Goal: Information Seeking & Learning: Learn about a topic

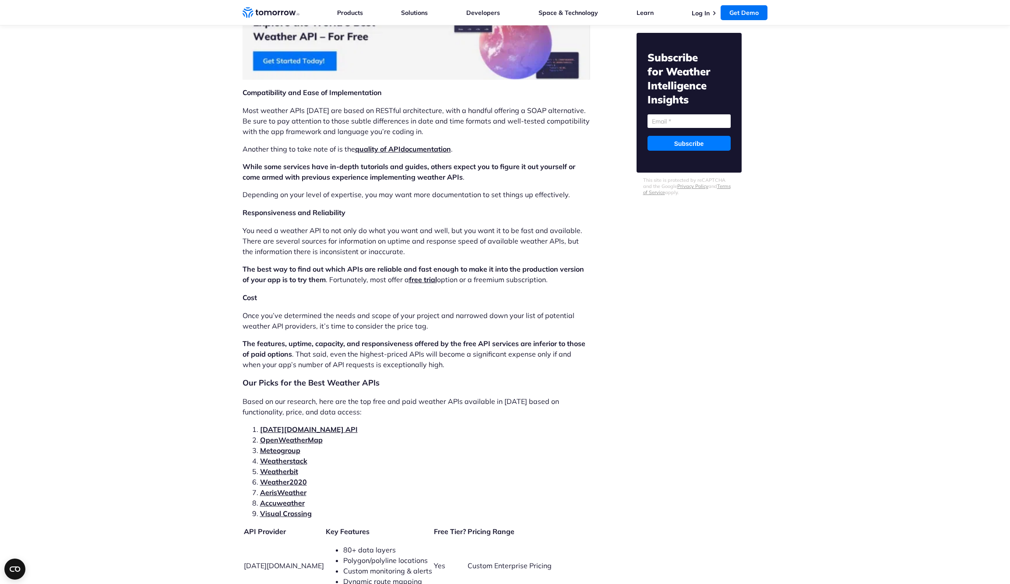
scroll to position [1554, 0]
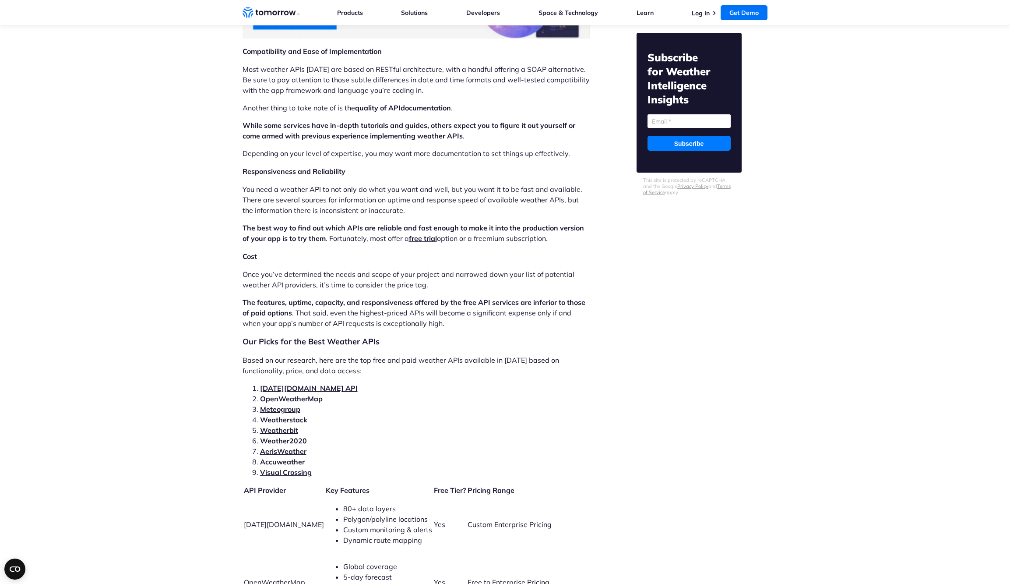
click at [304, 384] on link "[DATE][DOMAIN_NAME] API" at bounding box center [309, 388] width 98 height 9
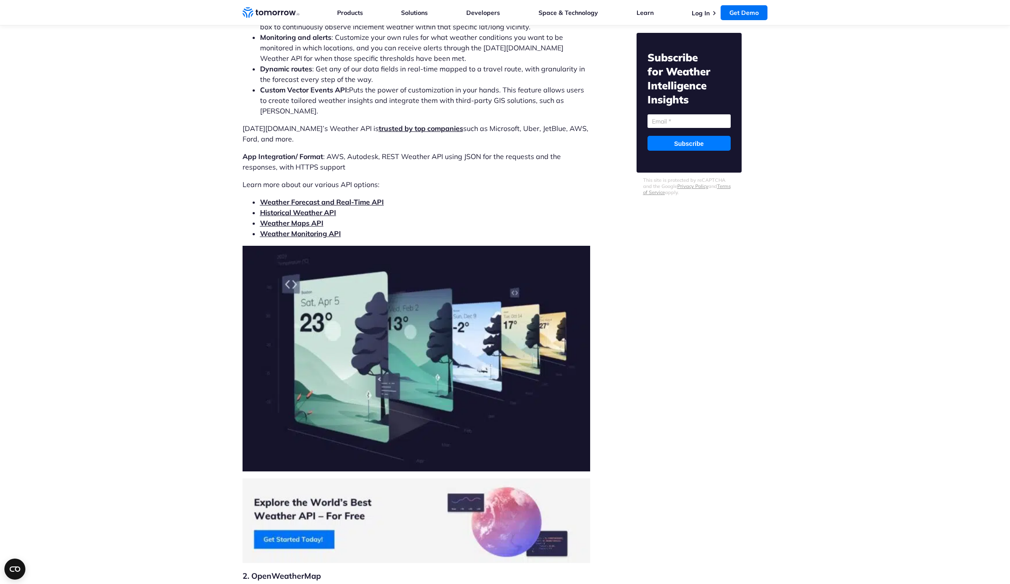
scroll to position [2639, 0]
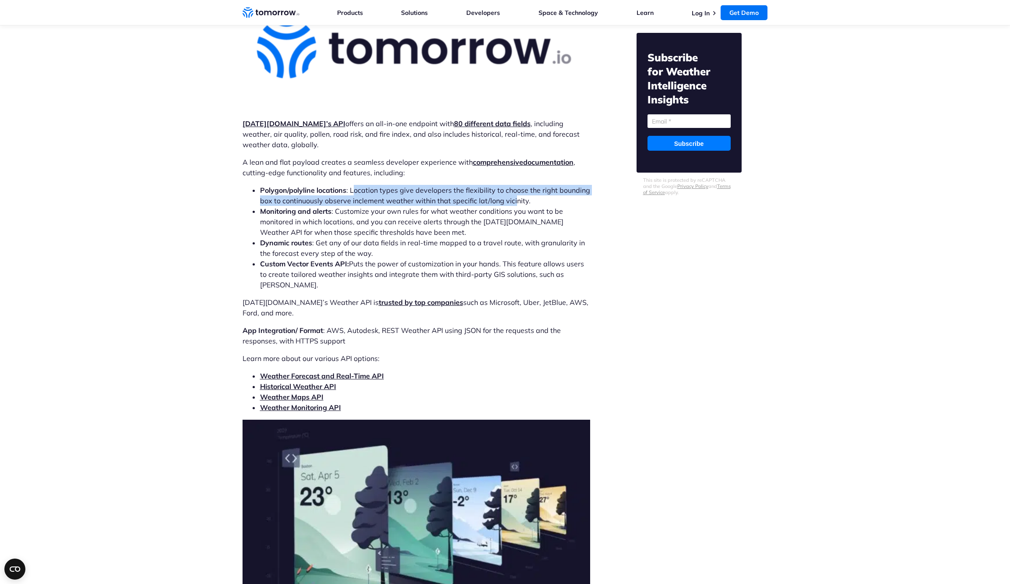
drag, startPoint x: 357, startPoint y: 169, endPoint x: 514, endPoint y: 179, distance: 156.7
click at [514, 185] on li "Polygon/polyline locations : Location types give developers the flexibility to …" at bounding box center [425, 195] width 330 height 21
drag, startPoint x: 530, startPoint y: 178, endPoint x: 257, endPoint y: 169, distance: 273.5
click at [257, 185] on ul "Polygon/polyline locations : Location types give developers the flexibility to …" at bounding box center [417, 237] width 348 height 105
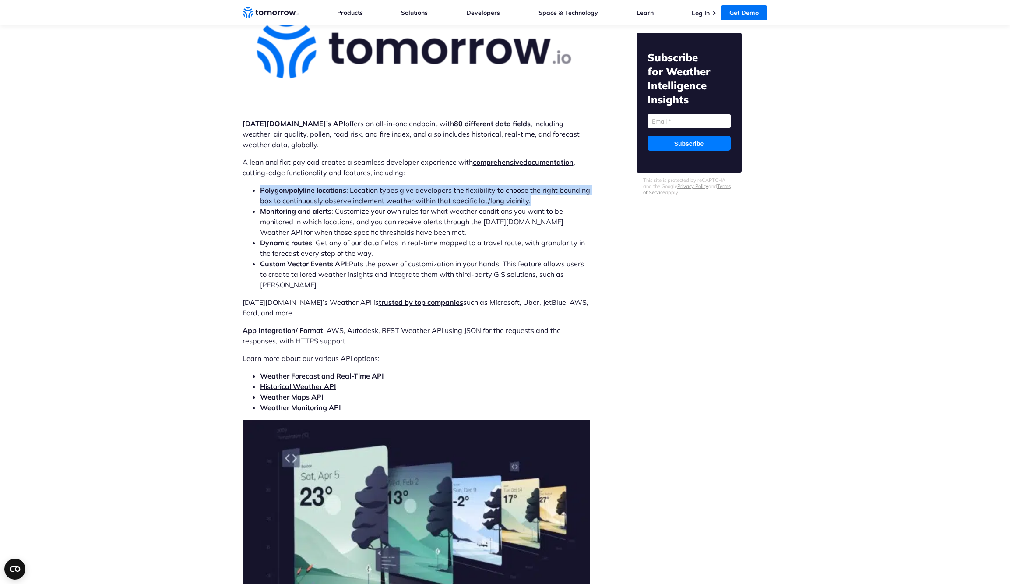
scroll to position [2641, 0]
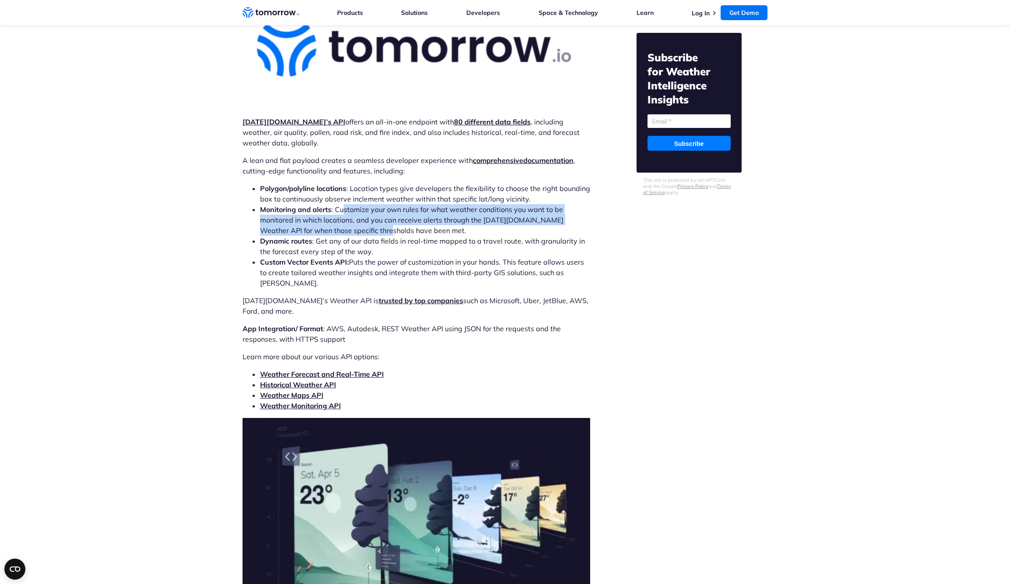
drag, startPoint x: 346, startPoint y: 188, endPoint x: 366, endPoint y: 206, distance: 27.0
click at [366, 206] on li "Monitoring and alerts : Customize your own rules for what weather conditions yo…" at bounding box center [425, 220] width 330 height 32
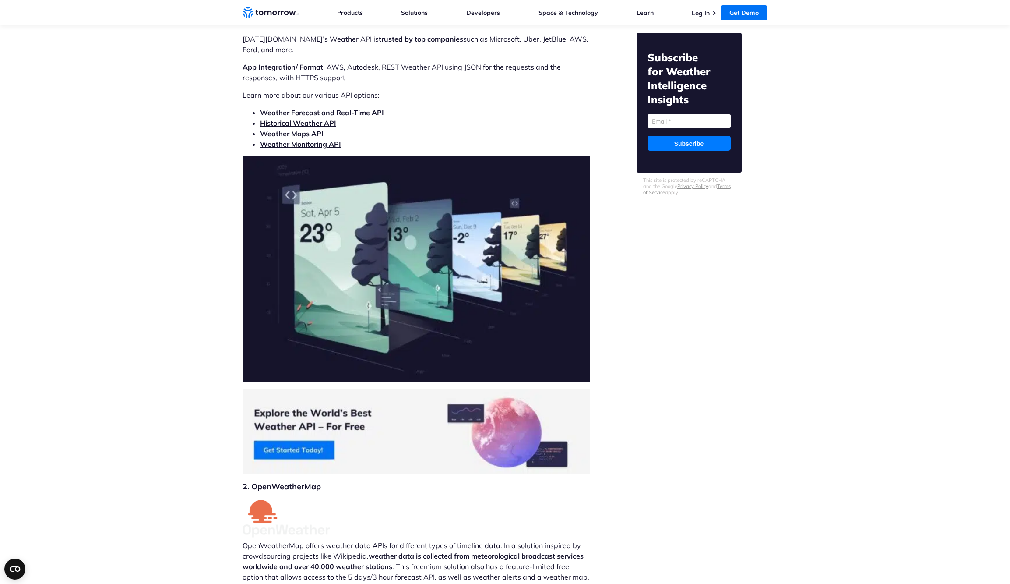
scroll to position [2648, 0]
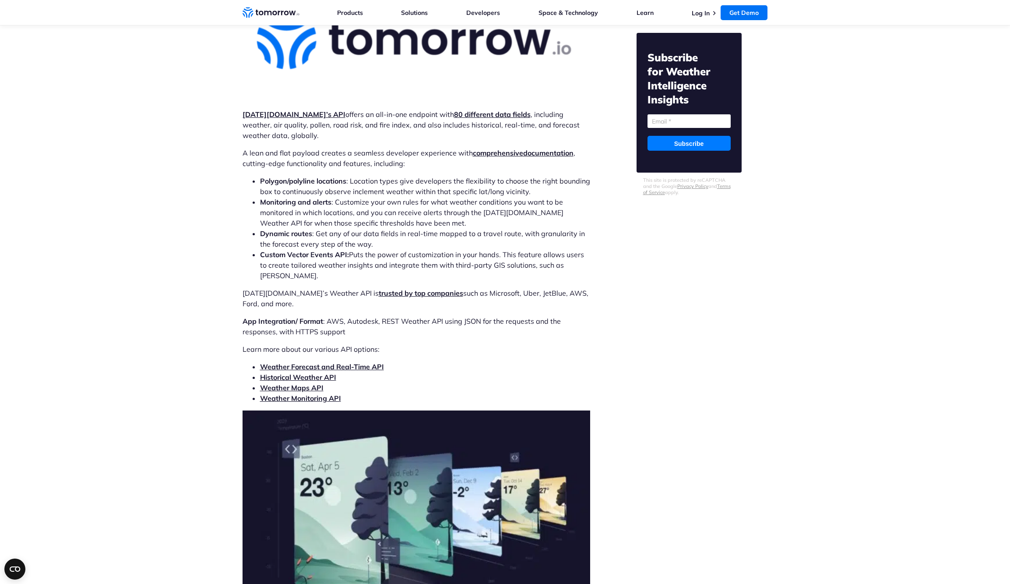
click at [335, 362] on link "Weather Forecast and Real-Time API" at bounding box center [322, 366] width 124 height 9
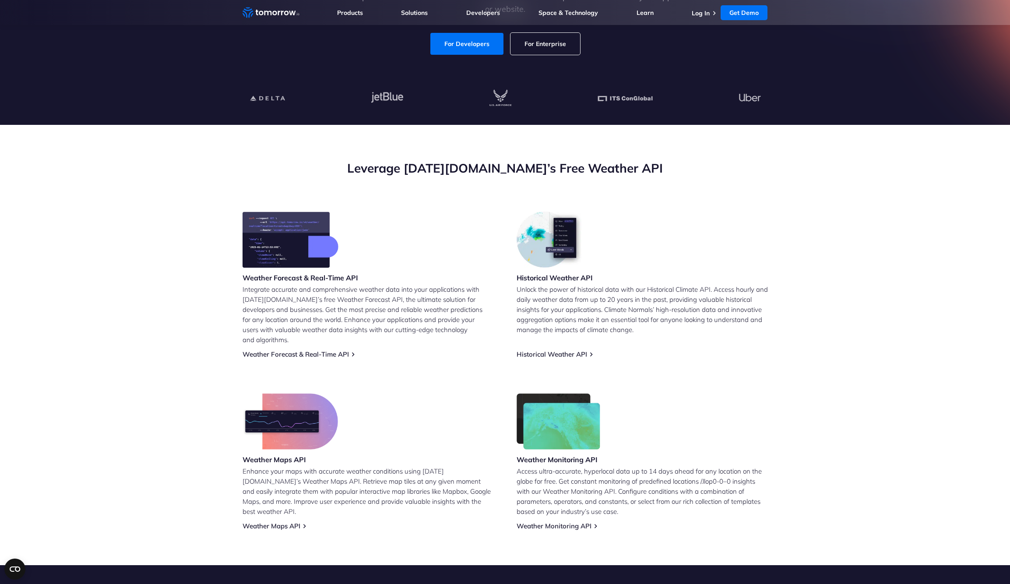
scroll to position [194, 0]
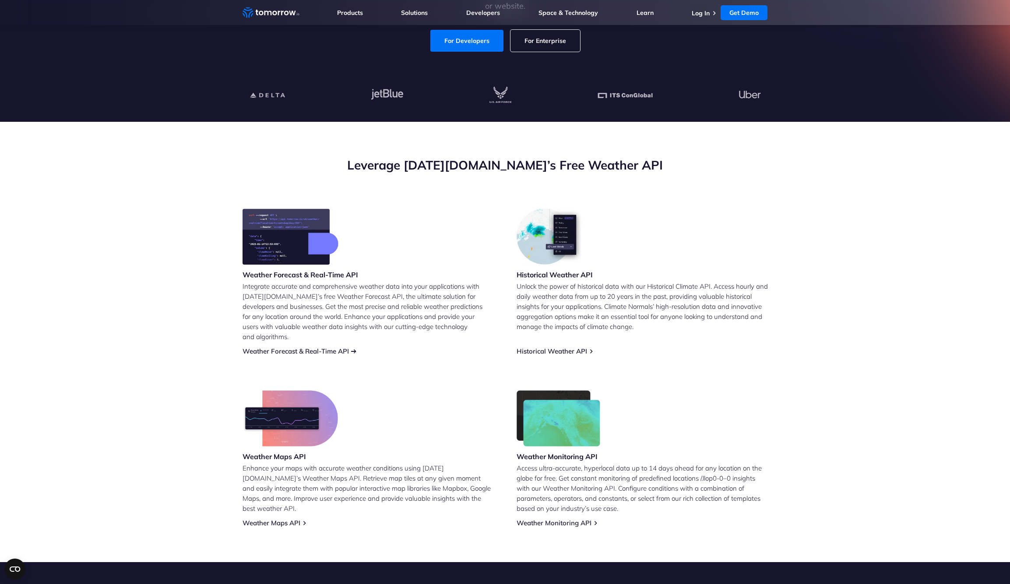
click at [284, 347] on link "Weather Forecast & Real-Time API" at bounding box center [296, 351] width 106 height 8
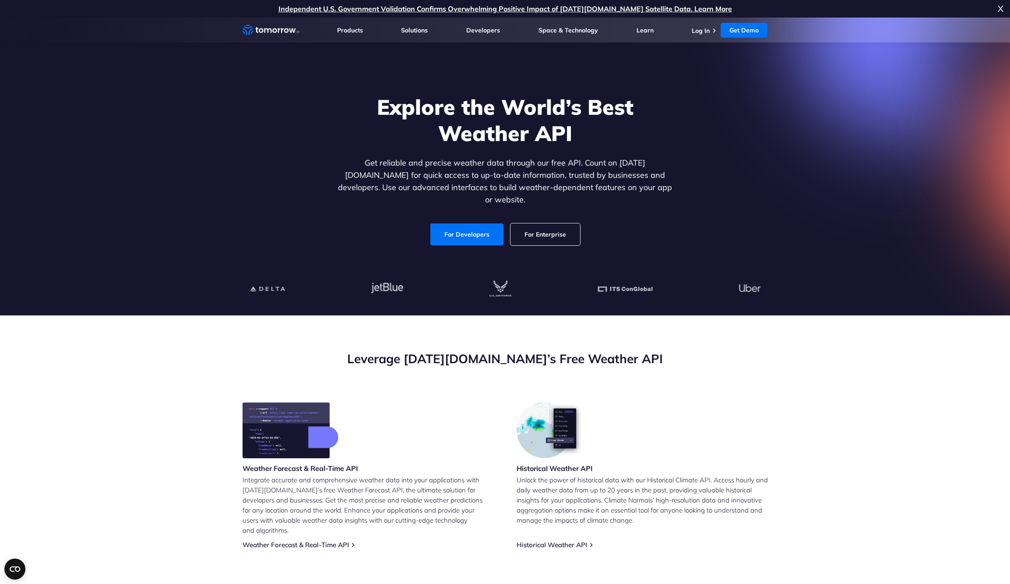
click at [553, 226] on link "For Enterprise" at bounding box center [546, 234] width 70 height 22
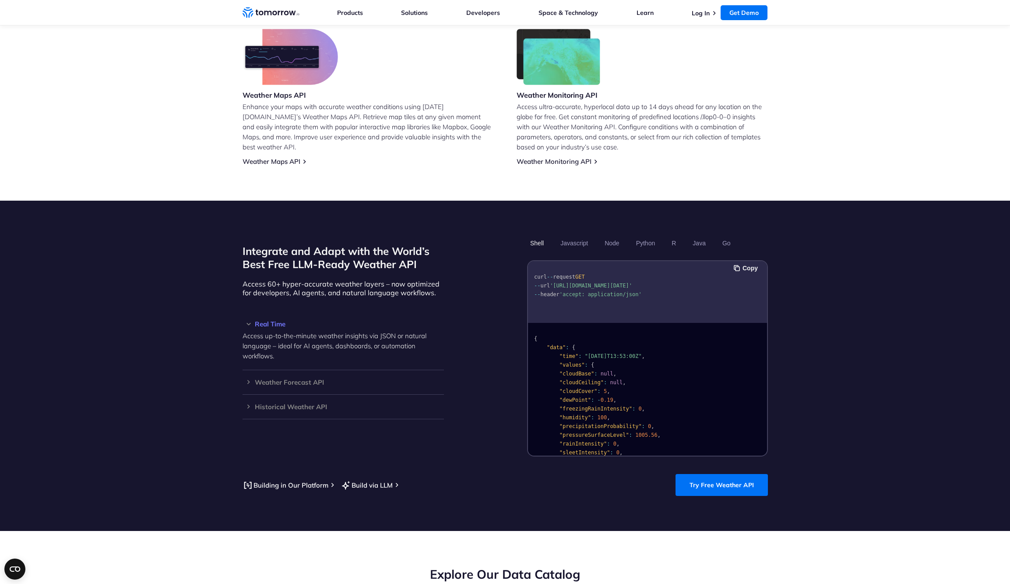
scroll to position [572, 0]
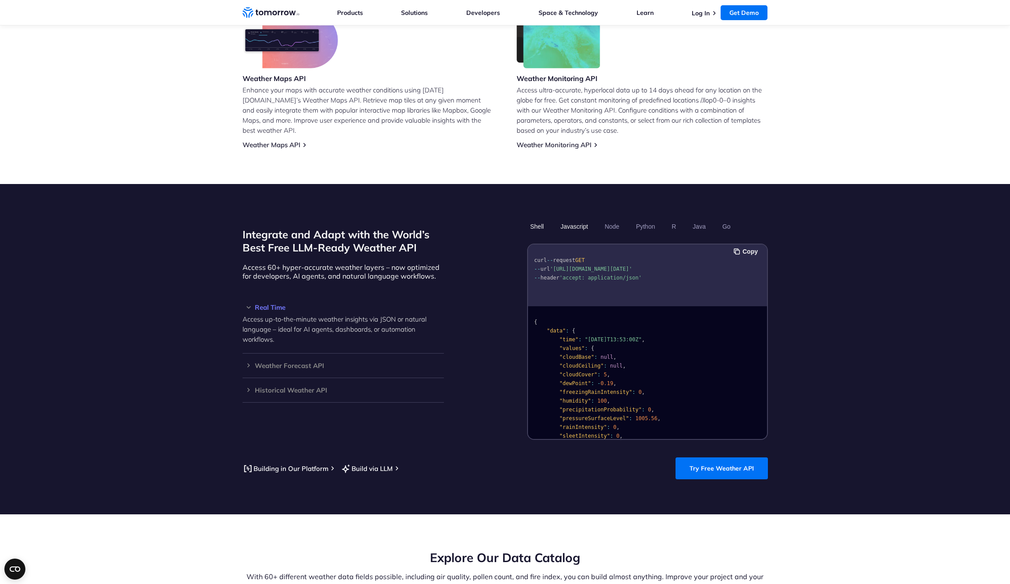
click at [571, 219] on button "Javascript" at bounding box center [575, 226] width 34 height 15
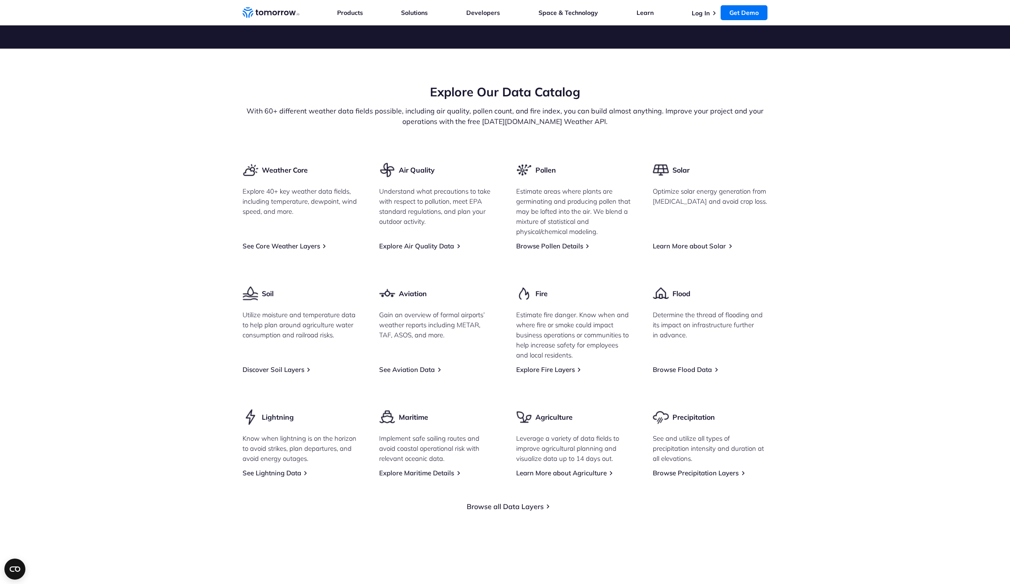
scroll to position [1039, 0]
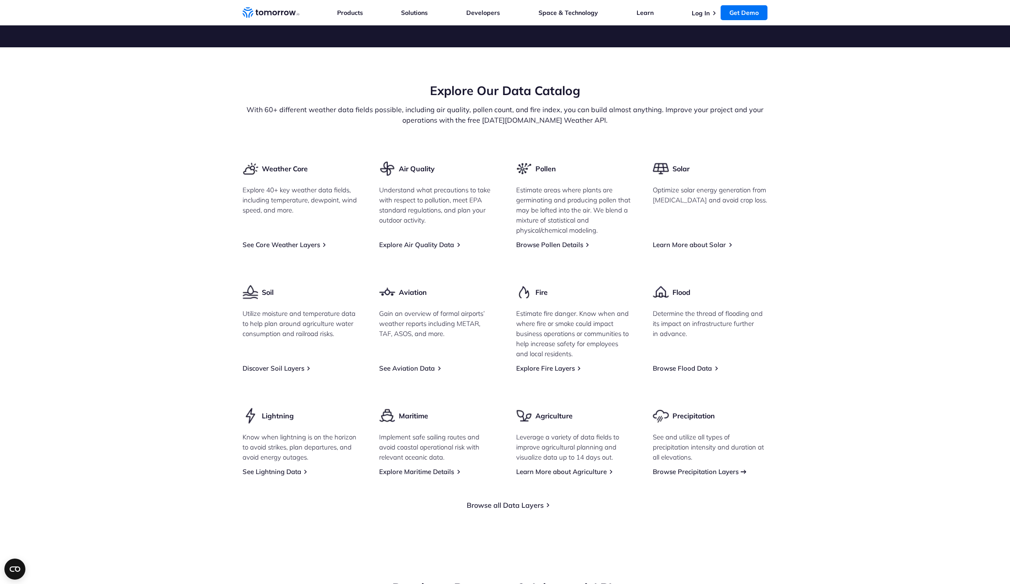
click at [729, 467] on link "Browse Precipitation Layers" at bounding box center [696, 471] width 86 height 8
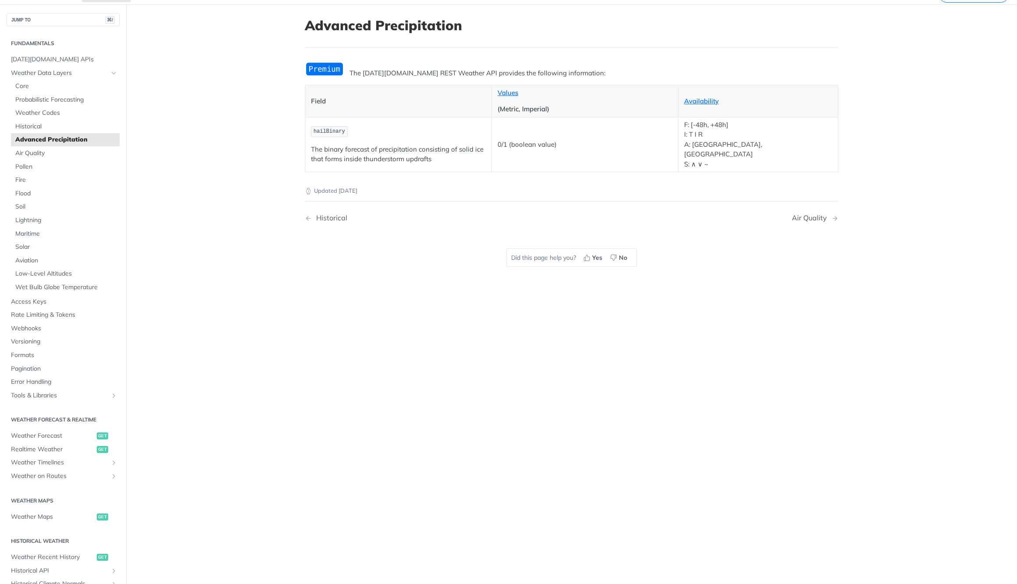
scroll to position [47, 0]
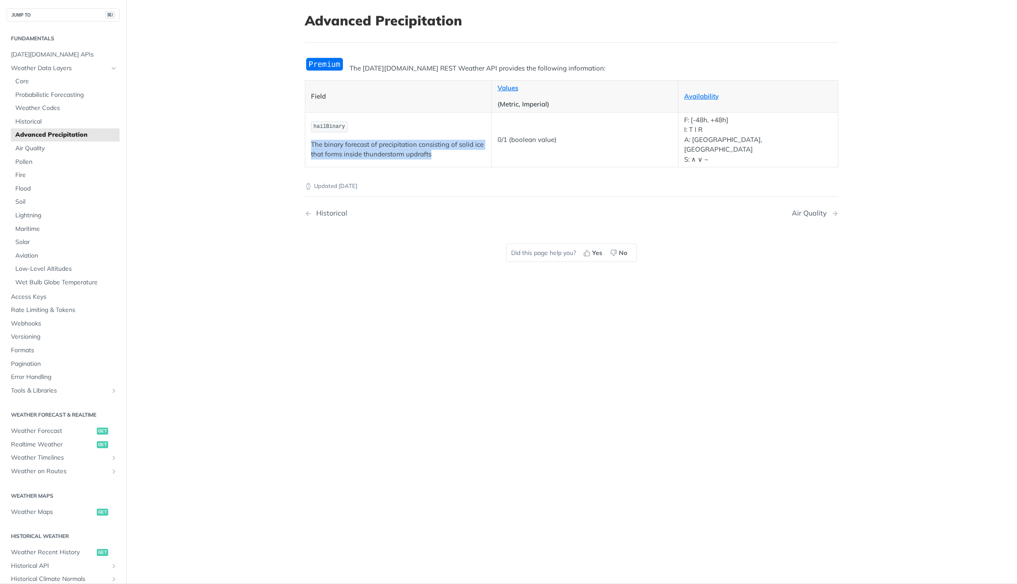
drag, startPoint x: 307, startPoint y: 140, endPoint x: 479, endPoint y: 146, distance: 171.8
click at [479, 146] on td "hailBinary The binary forecast of precipitation consisting of solid ice that fo…" at bounding box center [398, 139] width 187 height 55
click at [479, 146] on p "The binary forecast of precipitation consisting of solid ice that forms inside …" at bounding box center [398, 150] width 175 height 20
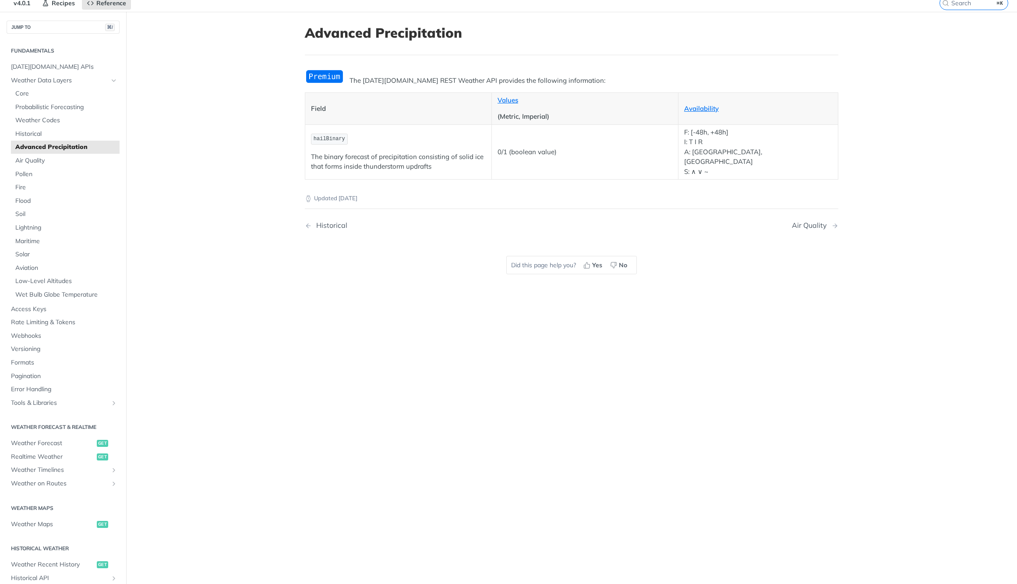
scroll to position [0, 0]
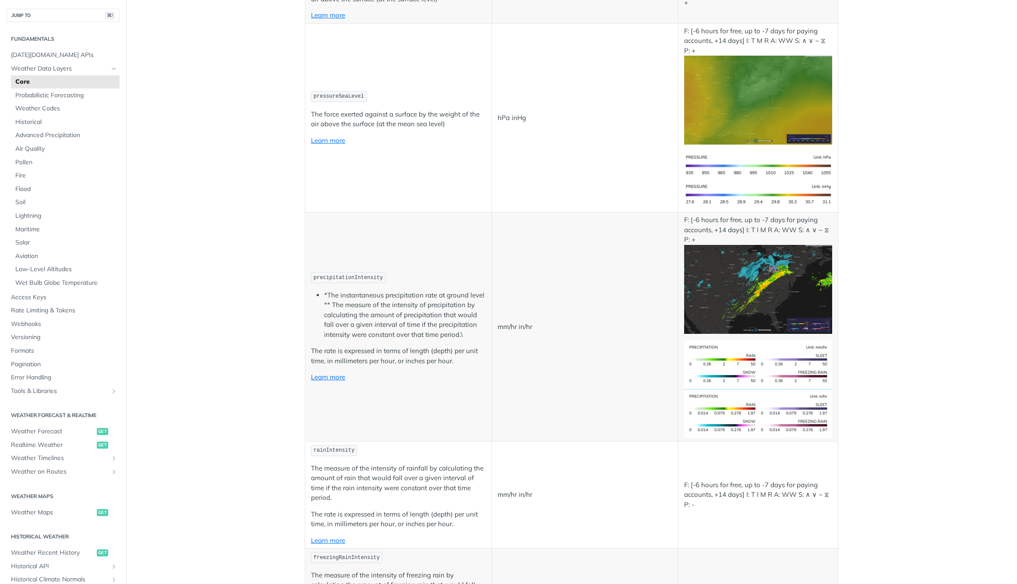
scroll to position [1375, 0]
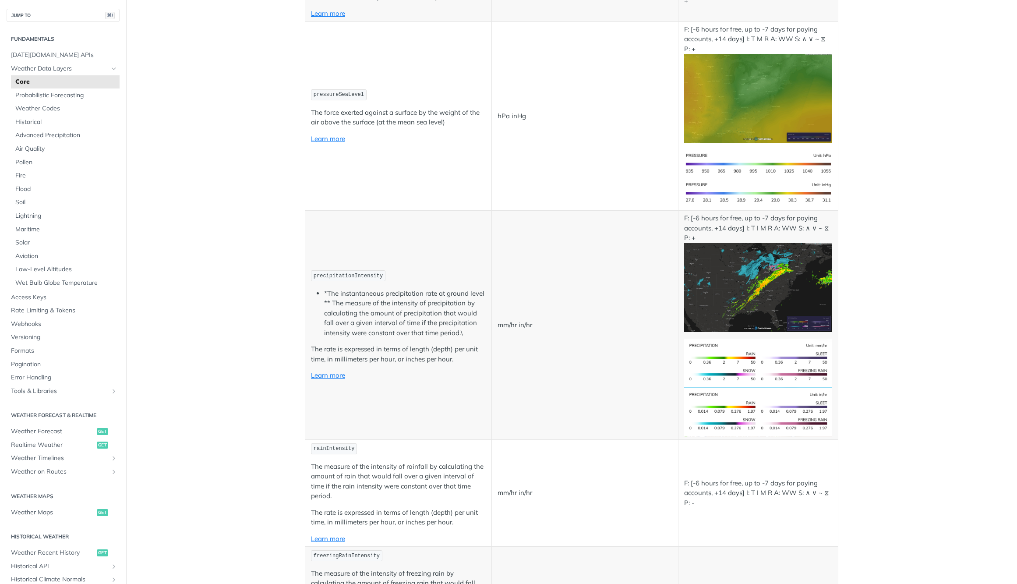
click at [754, 296] on img "Expand image" at bounding box center [758, 287] width 148 height 89
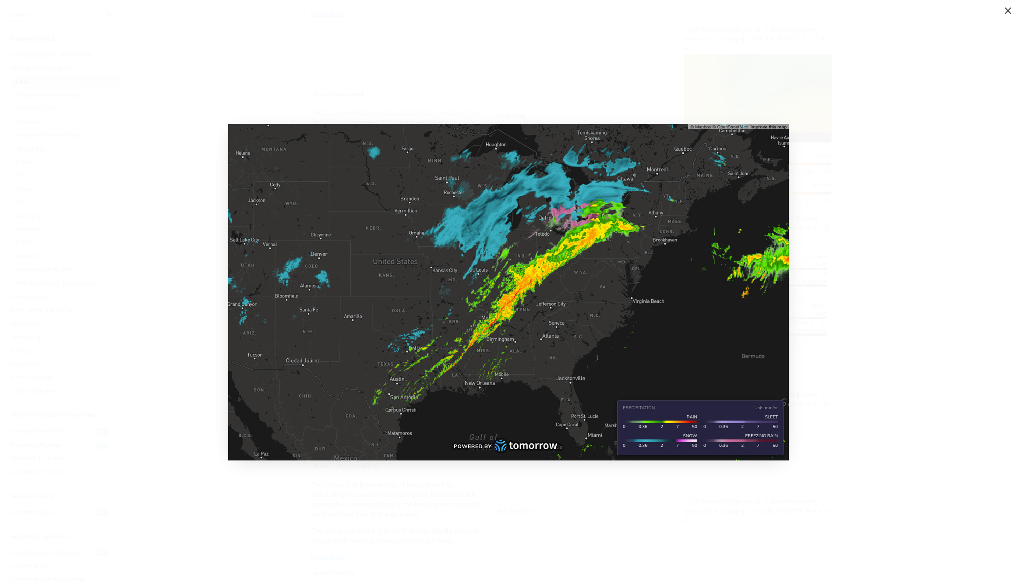
click at [840, 281] on span "Collapse image" at bounding box center [508, 292] width 1017 height 584
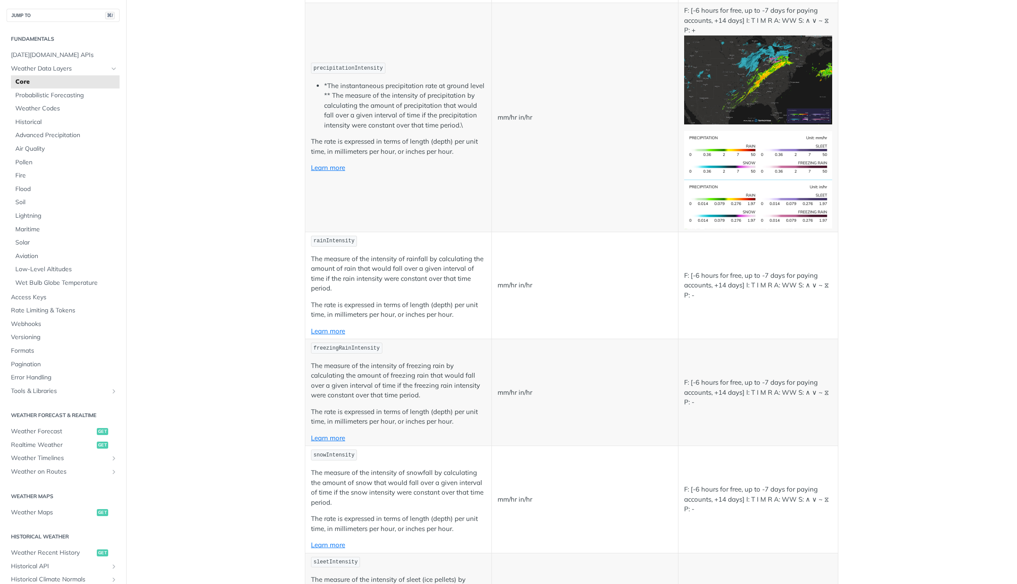
scroll to position [1279, 0]
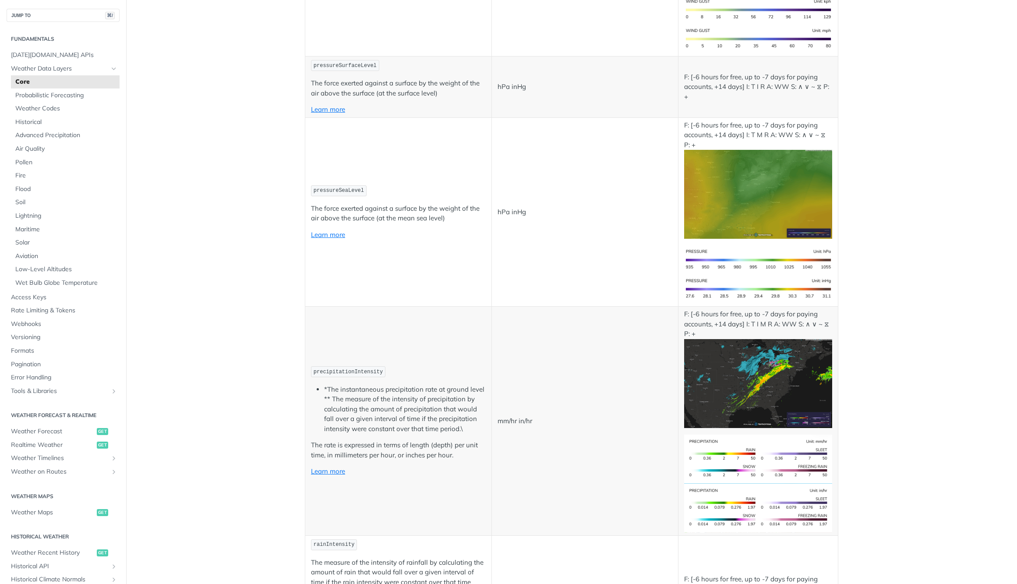
drag, startPoint x: 215, startPoint y: 343, endPoint x: 214, endPoint y: 189, distance: 154.2
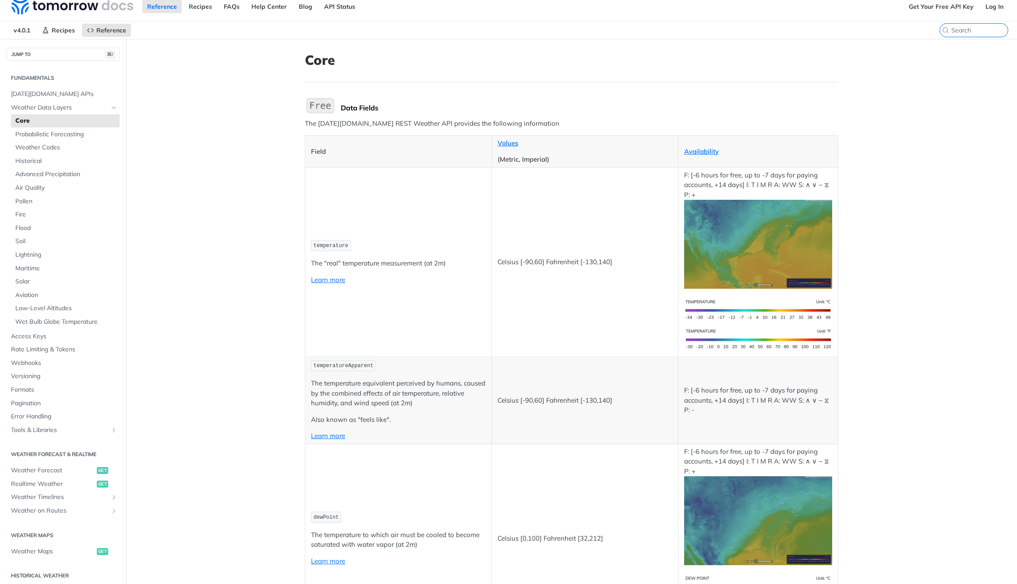
scroll to position [0, 0]
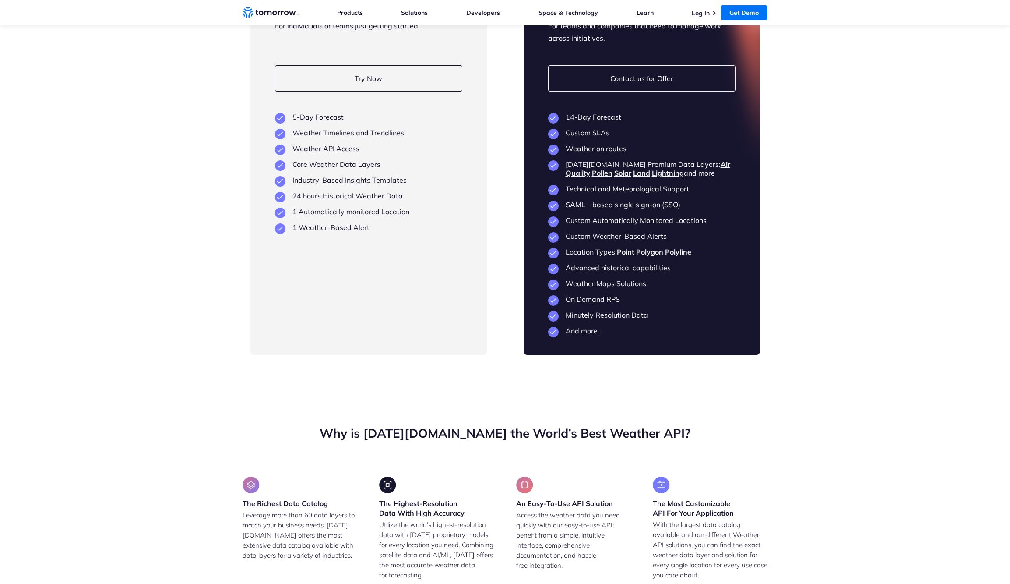
scroll to position [2059, 0]
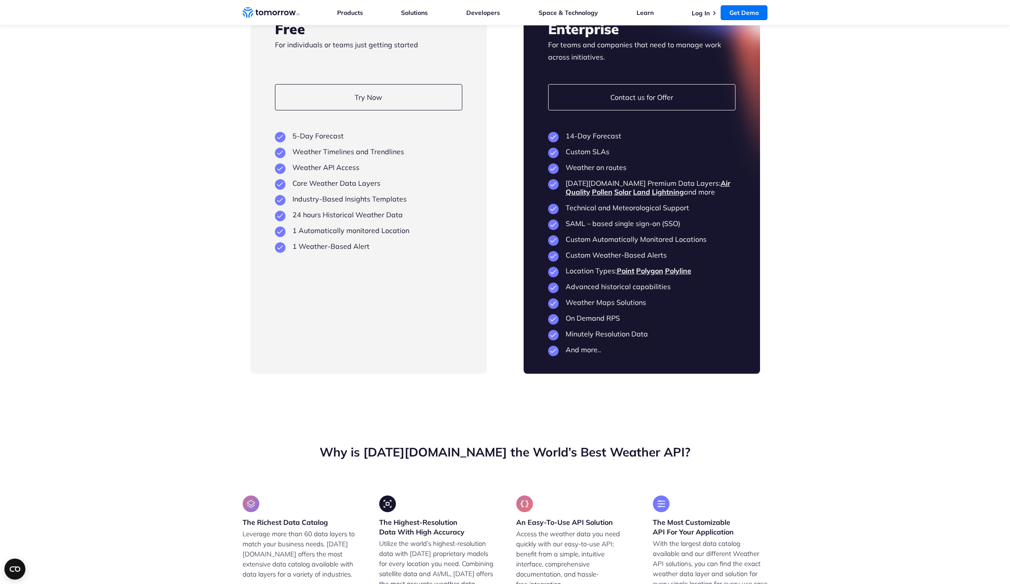
click at [162, 265] on section "Flexible Plans Built to Scale as You Grow Free For individuals or teams just ge…" at bounding box center [505, 162] width 1010 height 494
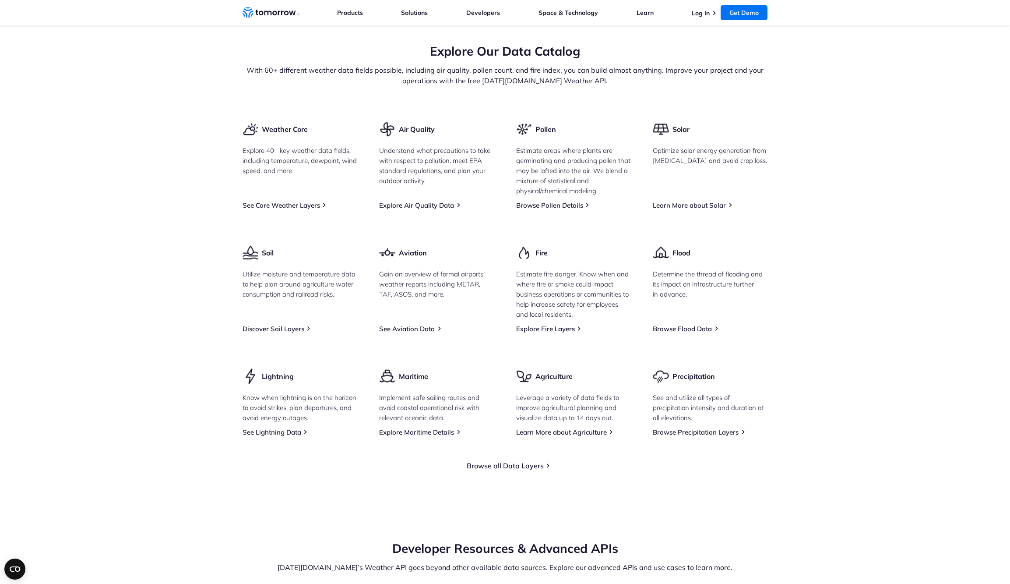
scroll to position [1041, 0]
click at [274, 209] on link "See Core Weather Layers" at bounding box center [282, 205] width 78 height 8
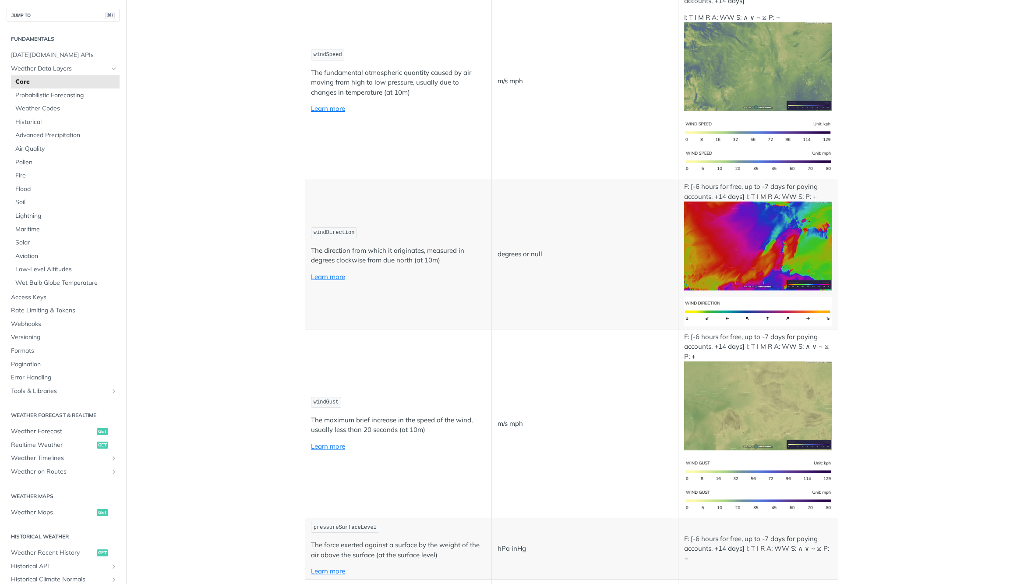
scroll to position [819, 0]
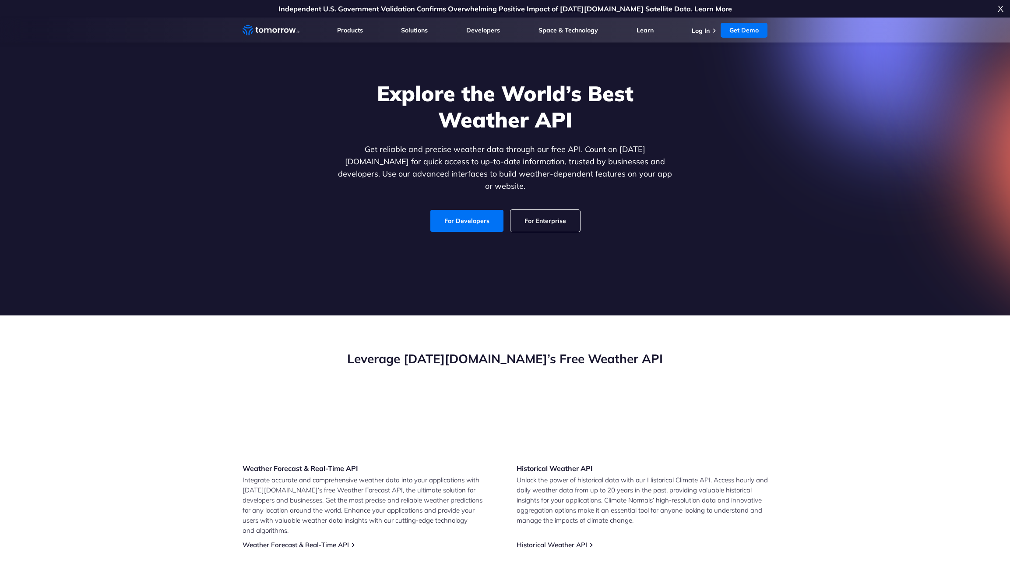
scroll to position [1041, 0]
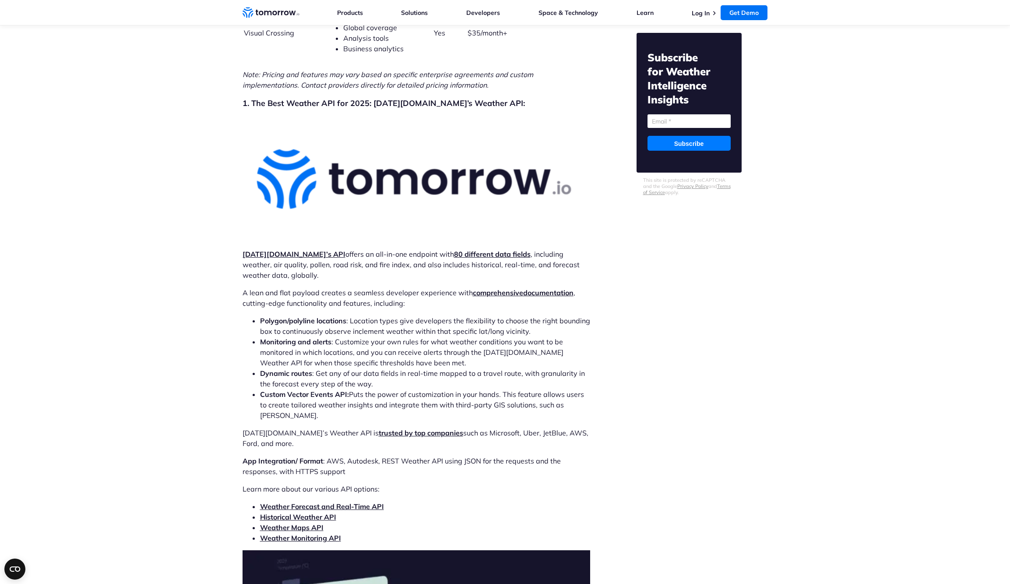
scroll to position [2510, 0]
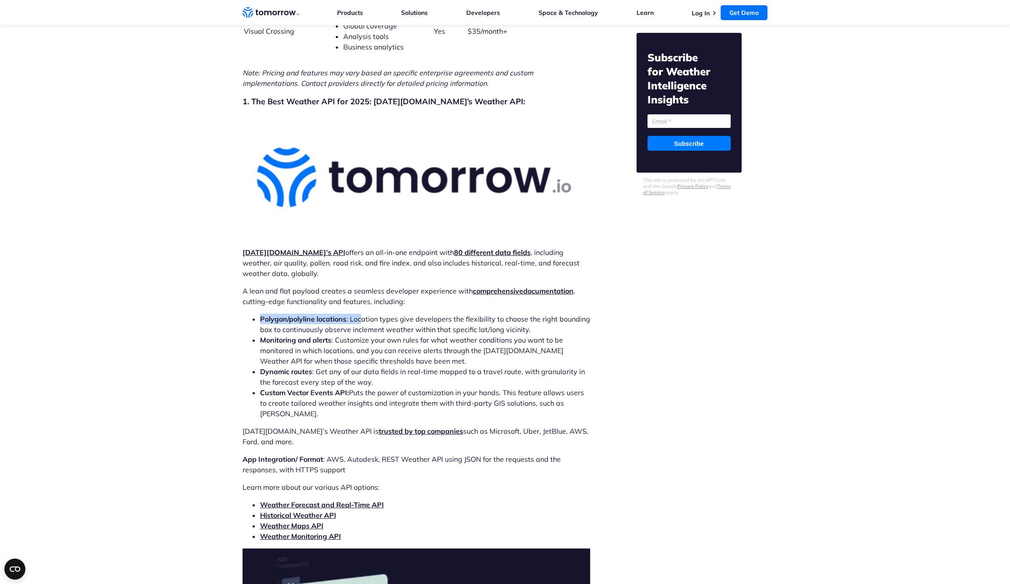
drag, startPoint x: 261, startPoint y: 299, endPoint x: 362, endPoint y: 301, distance: 100.8
click at [362, 314] on li "Polygon/polyline locations : Location types give developers the flexibility to …" at bounding box center [425, 324] width 330 height 21
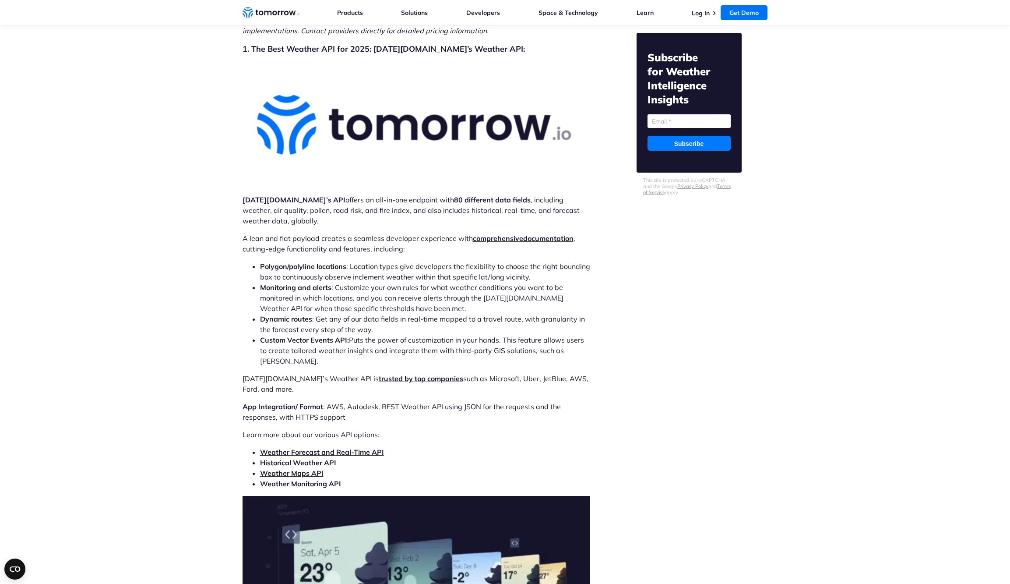
scroll to position [2563, 0]
drag, startPoint x: 155, startPoint y: 237, endPoint x: 159, endPoint y: 241, distance: 5.0
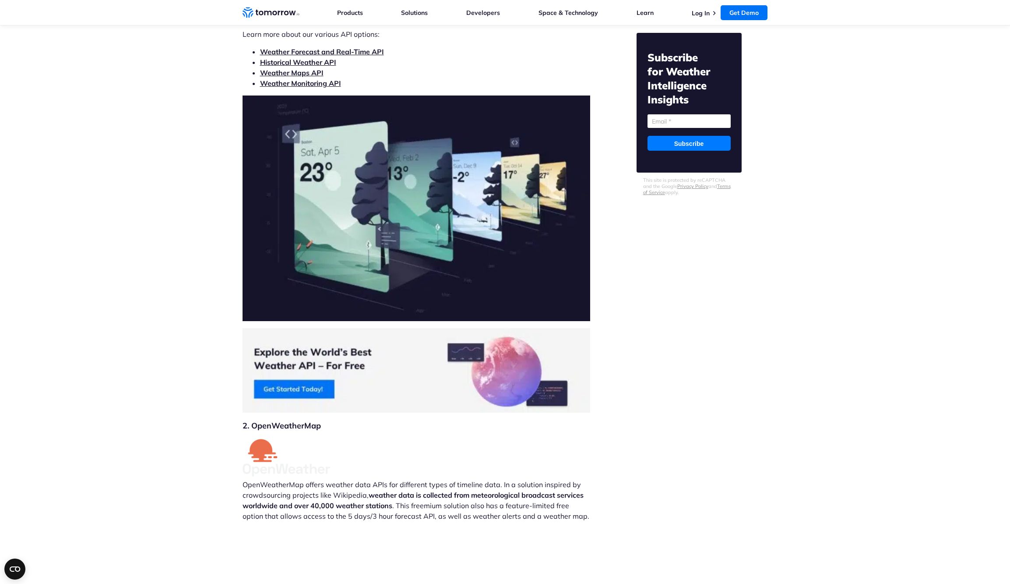
scroll to position [2974, 0]
